Goal: Transaction & Acquisition: Purchase product/service

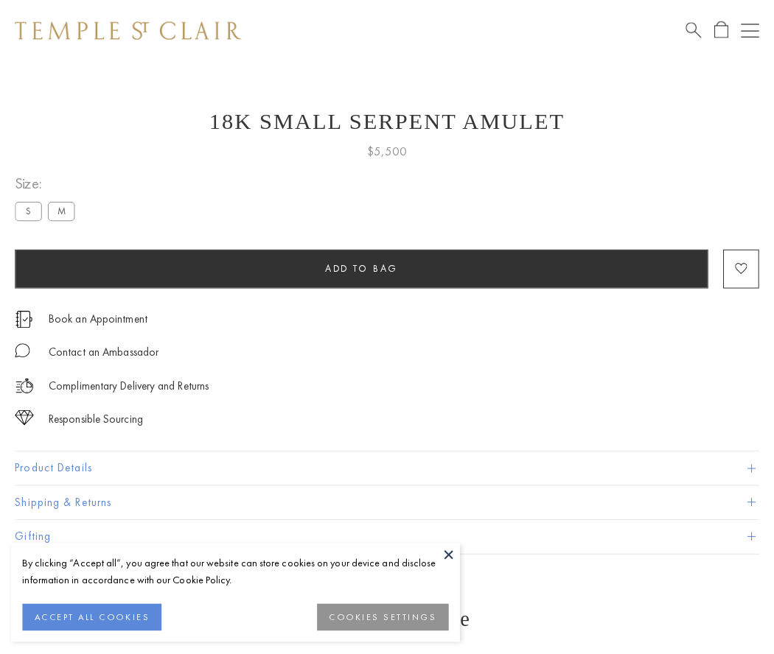
scroll to position [35, 0]
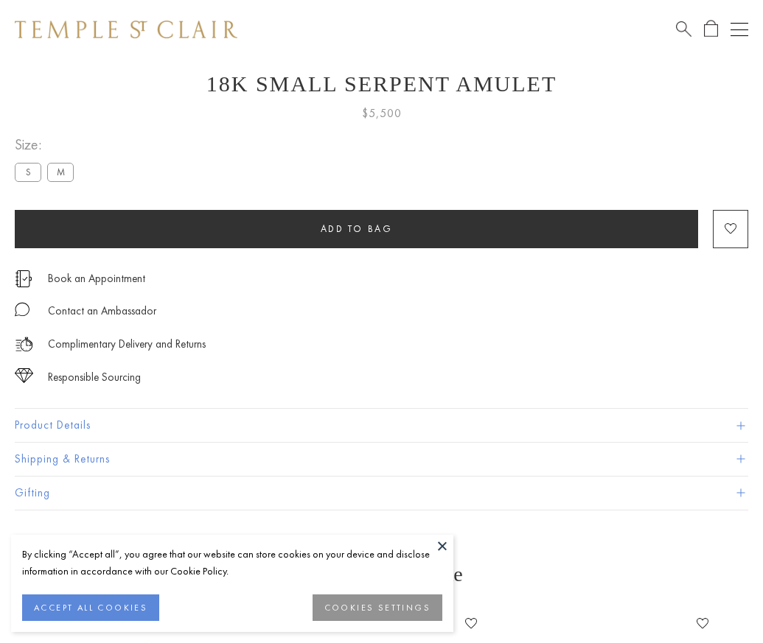
click at [356, 228] on span "Add to bag" at bounding box center [357, 229] width 72 height 13
